Goal: Information Seeking & Learning: Learn about a topic

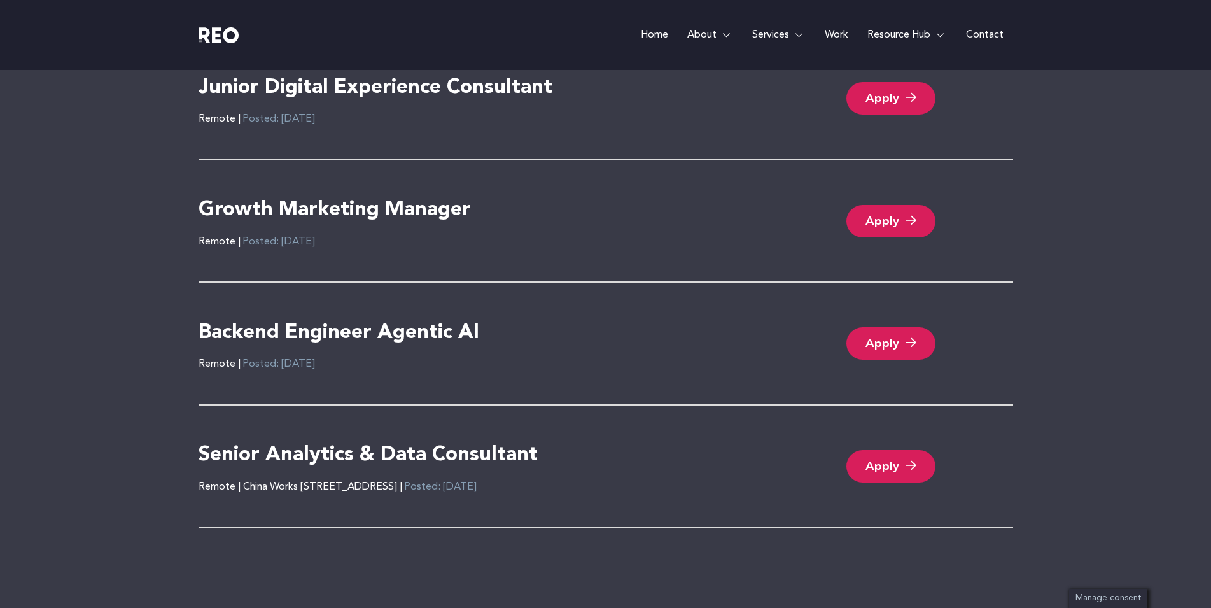
scroll to position [2609, 0]
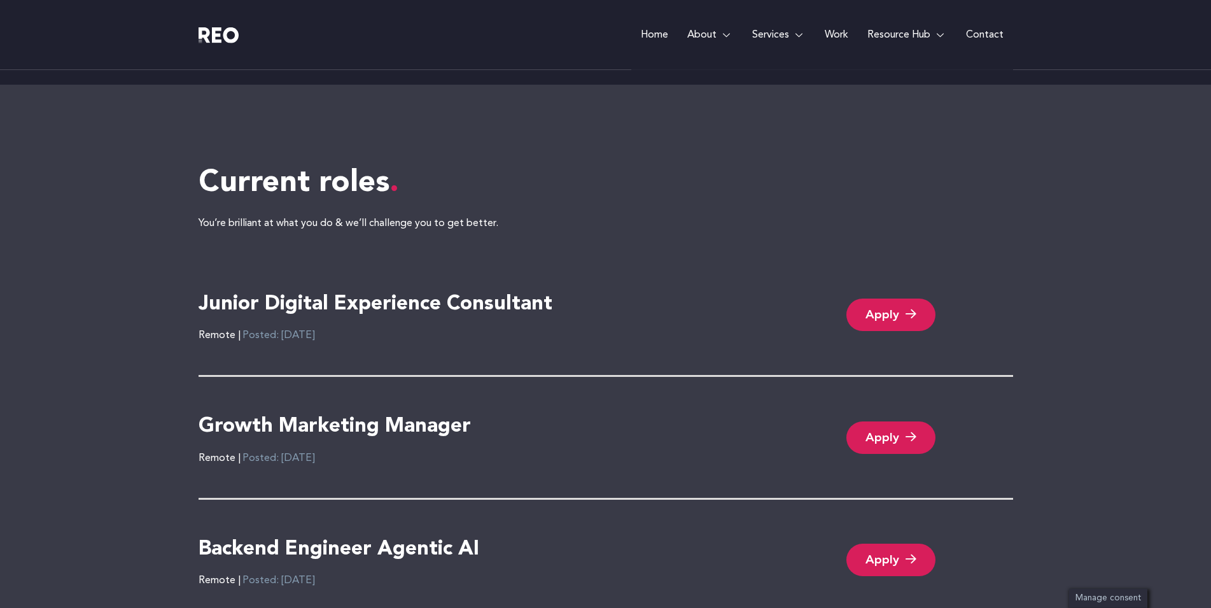
click at [375, 305] on h4 "Junior Digital Experience Consultant" at bounding box center [376, 304] width 354 height 27
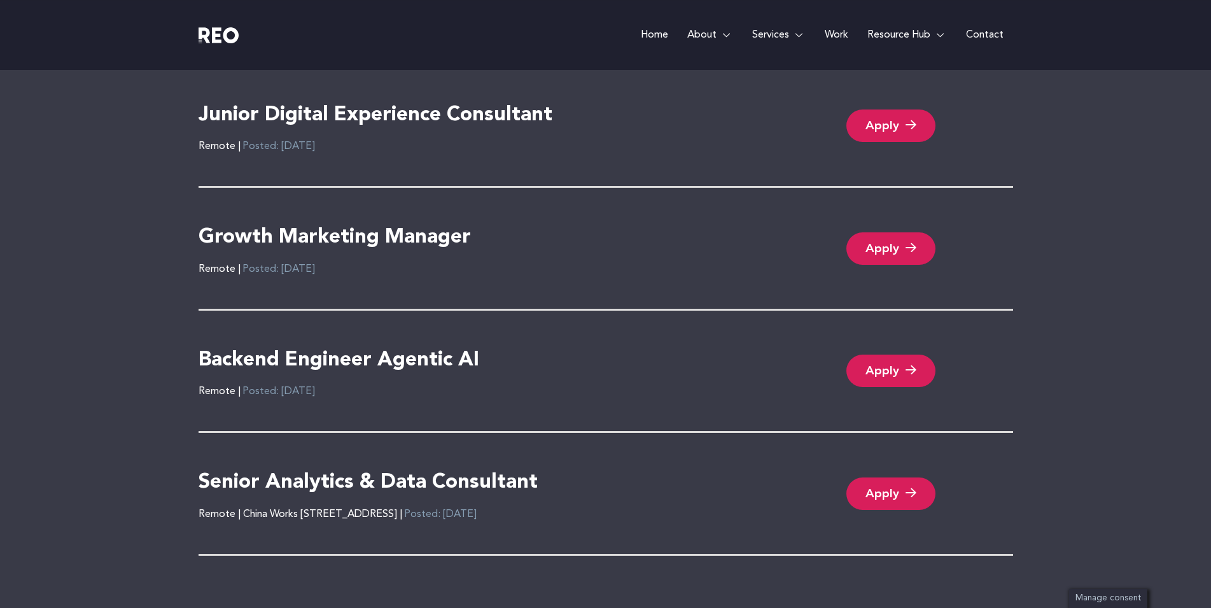
scroll to position [2739, 0]
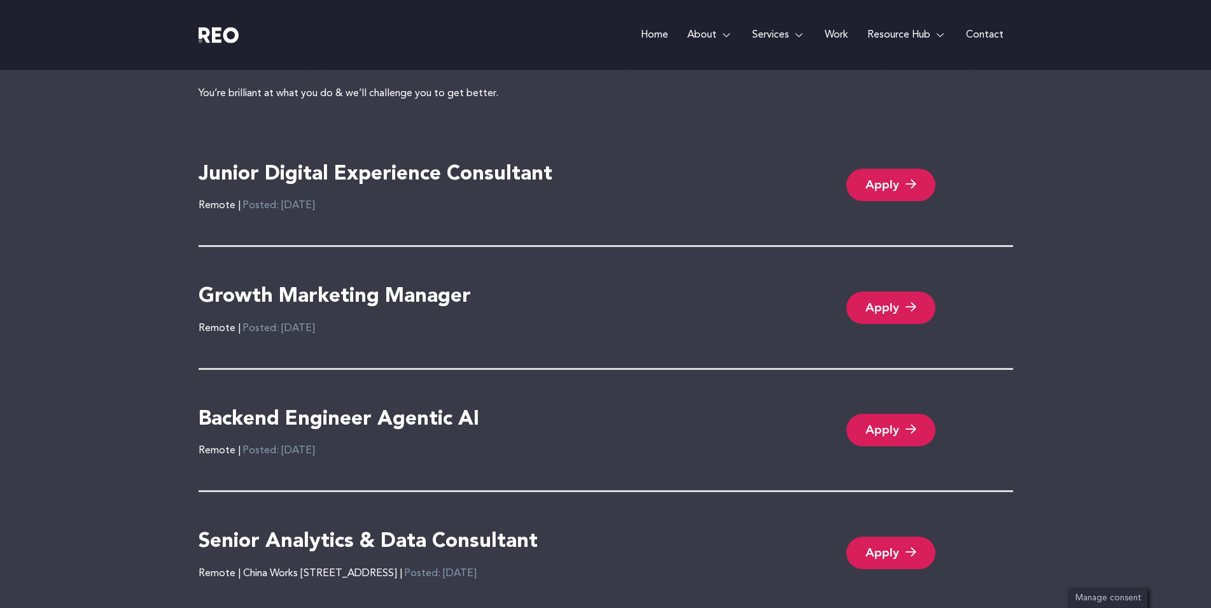
click at [493, 177] on h4 "Junior Digital Experience Consultant" at bounding box center [376, 175] width 354 height 27
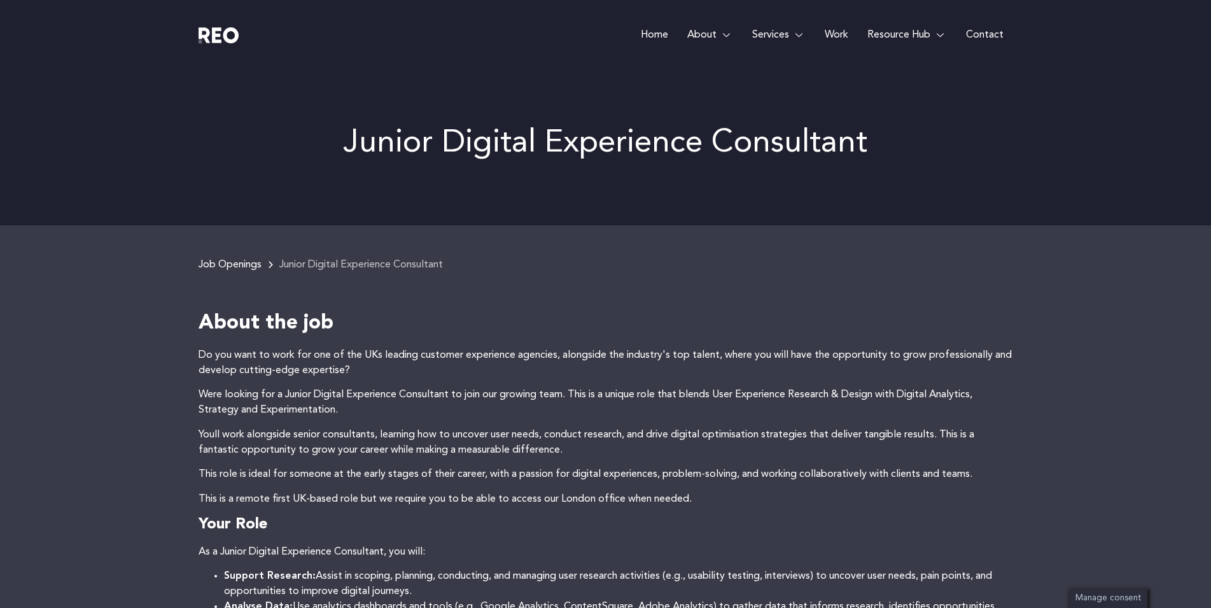
scroll to position [1111, 0]
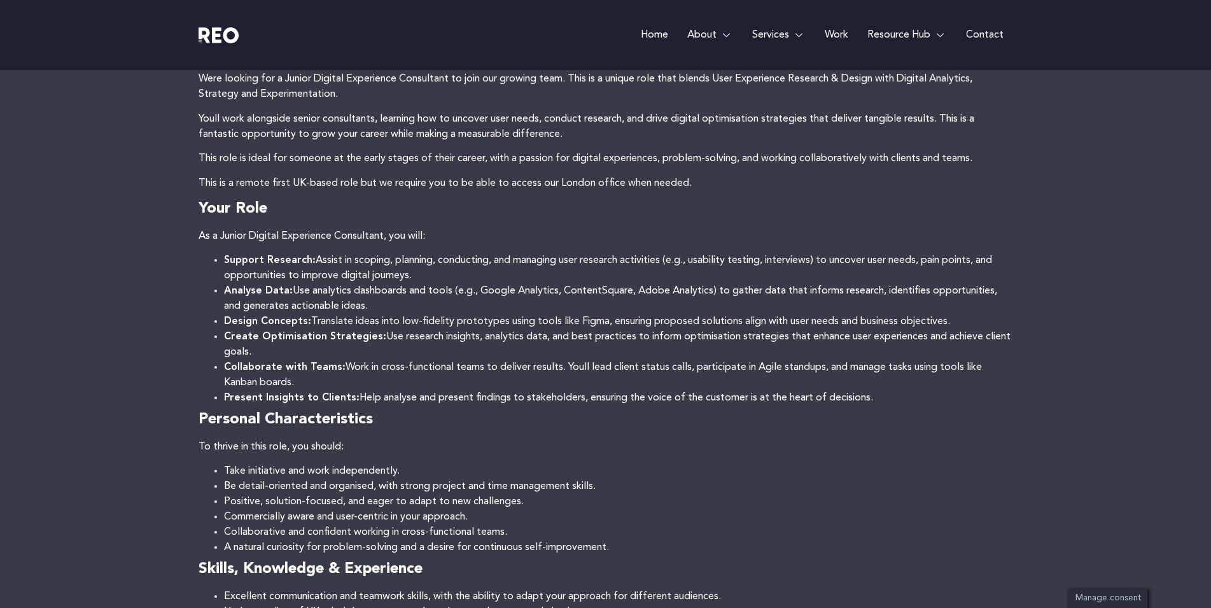
scroll to position [65, 0]
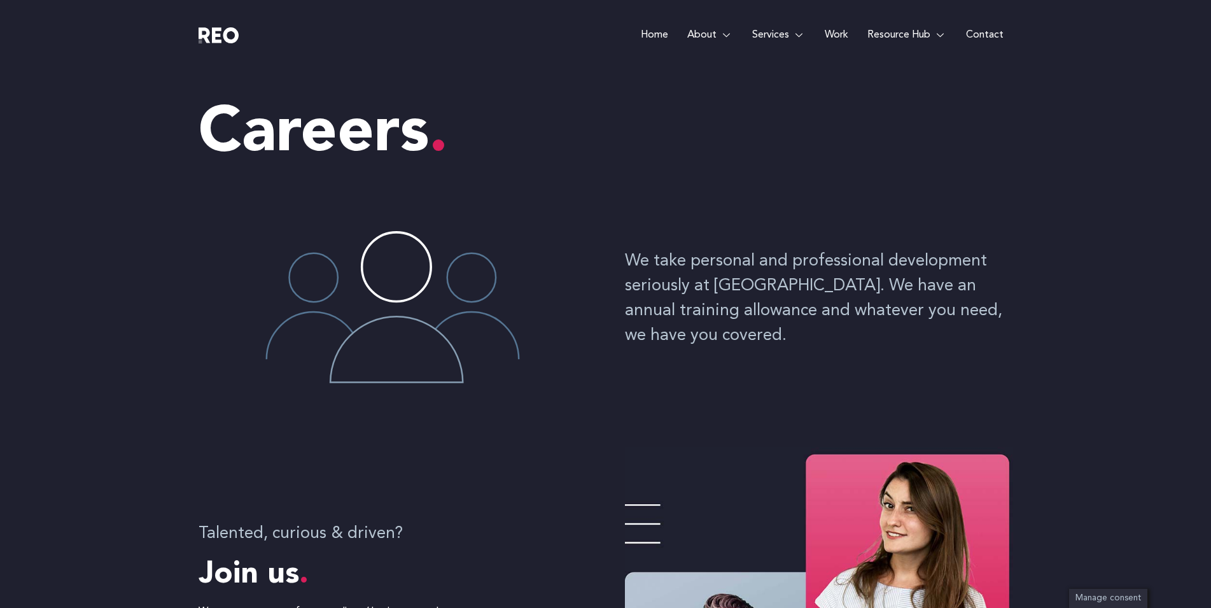
scroll to position [2739, 0]
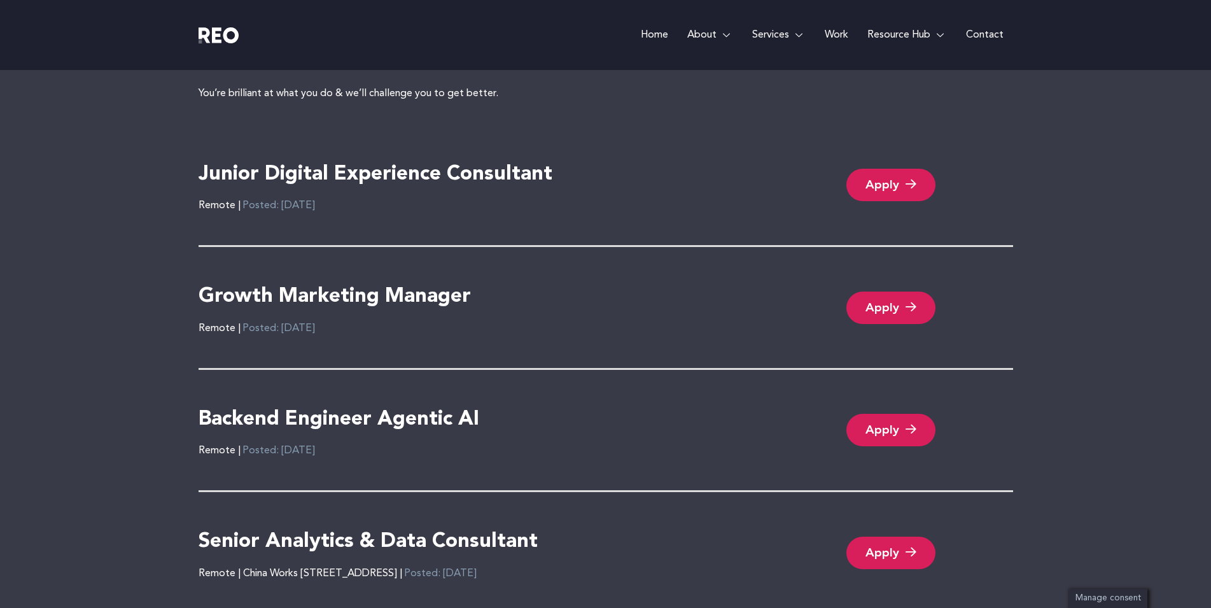
click at [325, 299] on h4 "Growth Marketing Manager" at bounding box center [335, 297] width 272 height 27
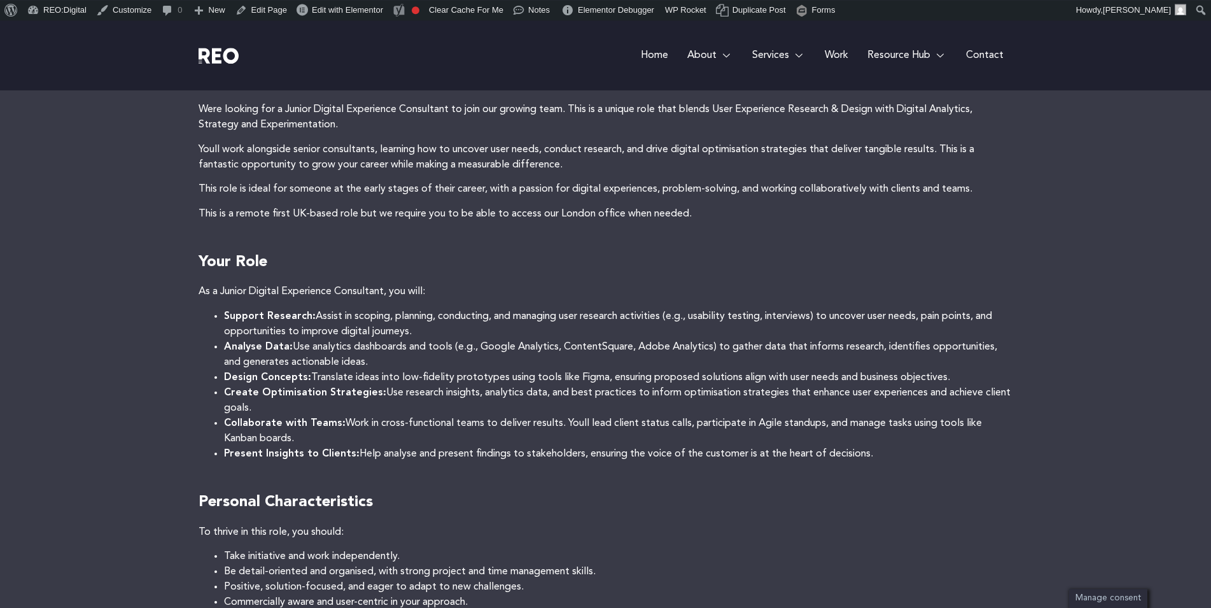
scroll to position [260, 0]
